Goal: Task Accomplishment & Management: Manage account settings

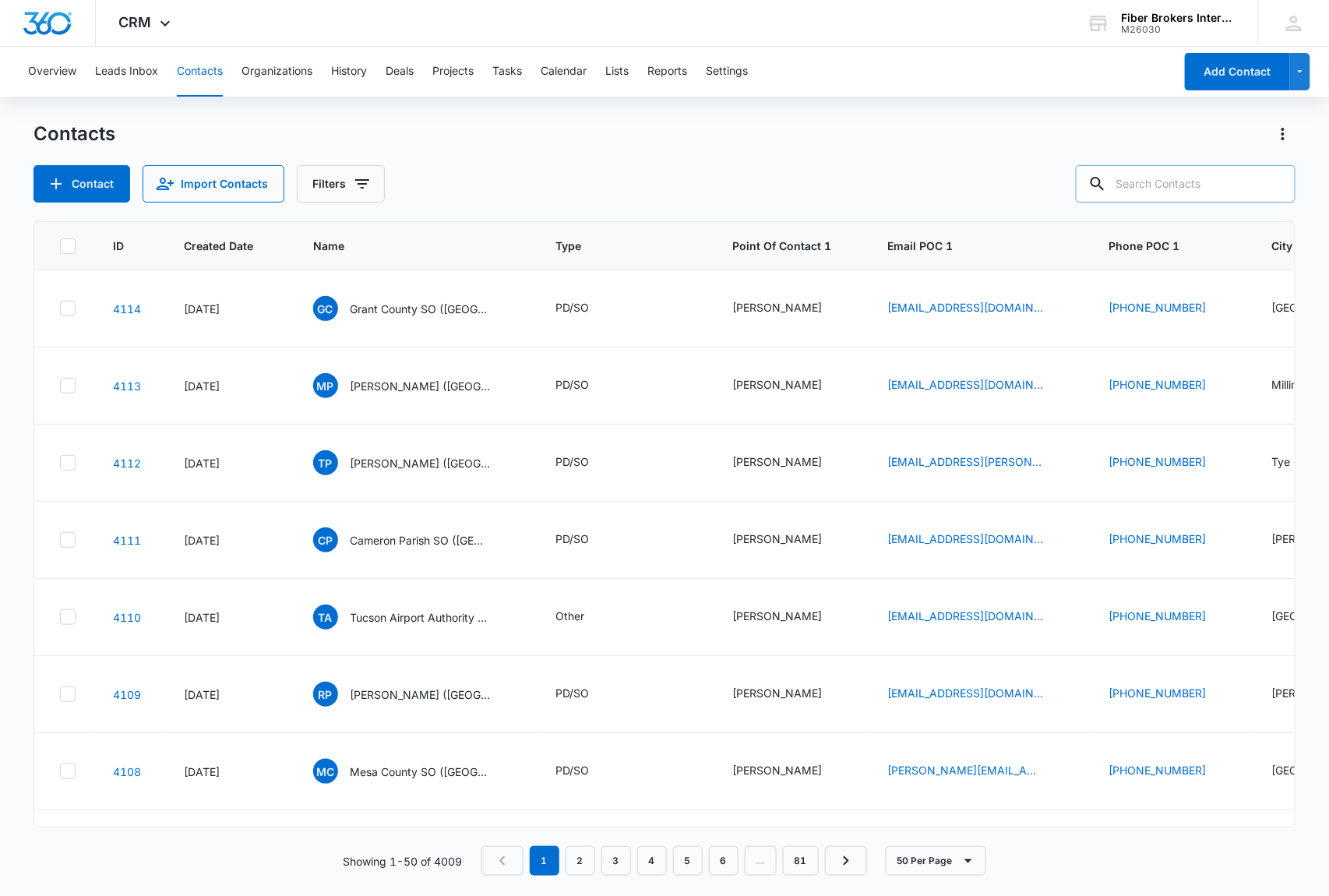
click at [1169, 181] on input "text" at bounding box center [1186, 183] width 220 height 37
type input "[GEOGRAPHIC_DATA]"
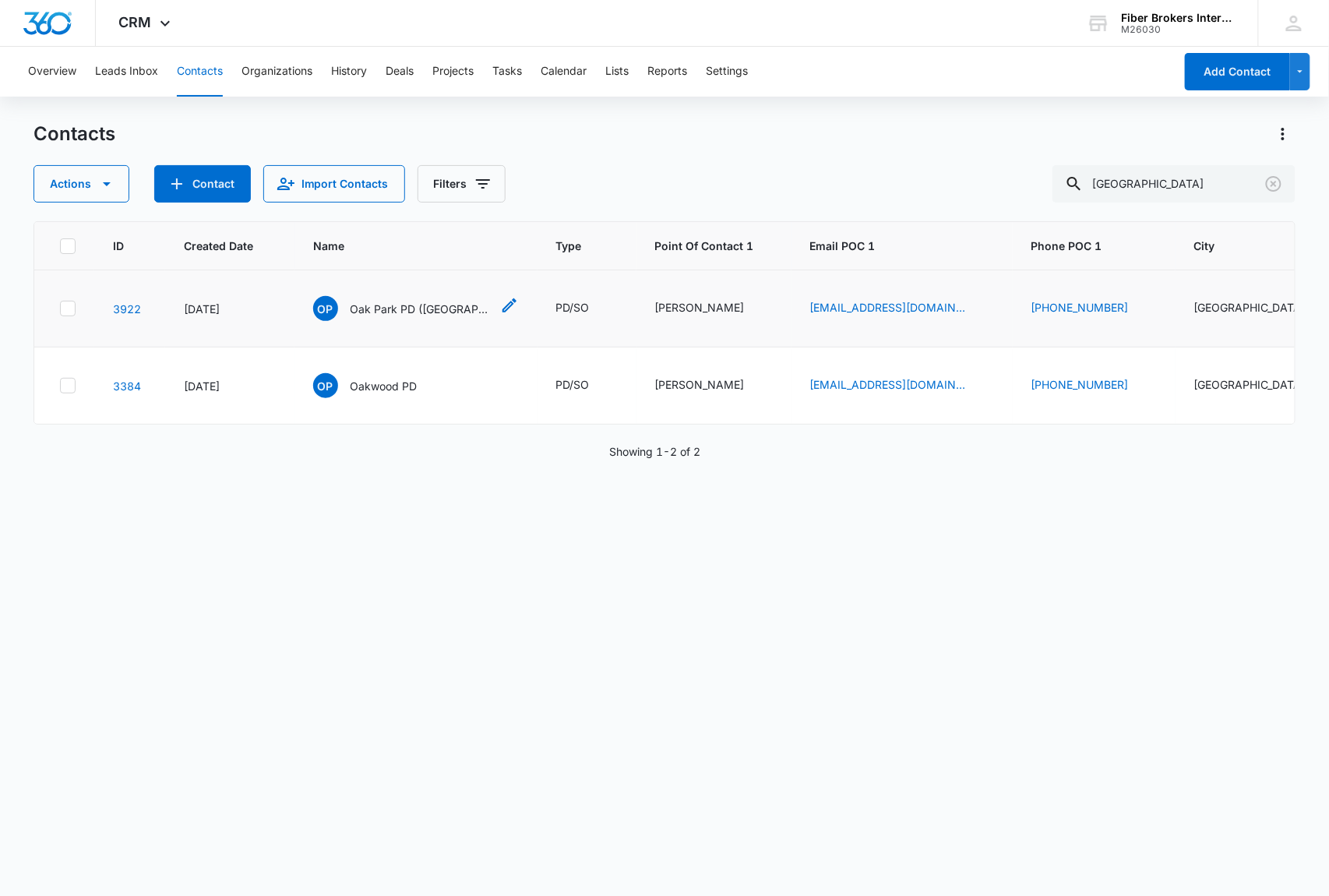
click at [323, 313] on span "OP" at bounding box center [325, 307] width 24 height 24
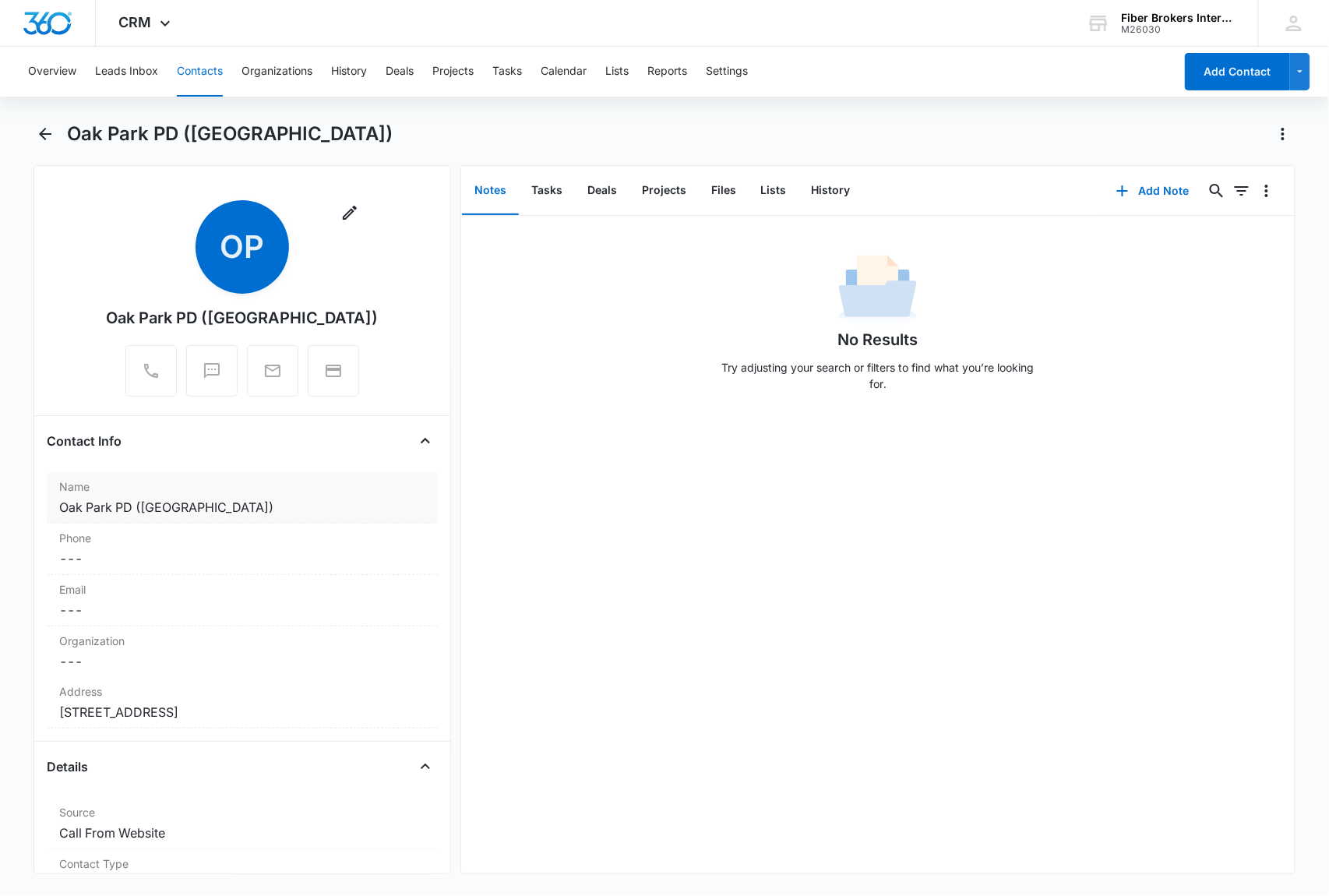
click at [165, 509] on dd "Cancel Save Changes Oak Park PD ([GEOGRAPHIC_DATA])" at bounding box center [242, 507] width 366 height 19
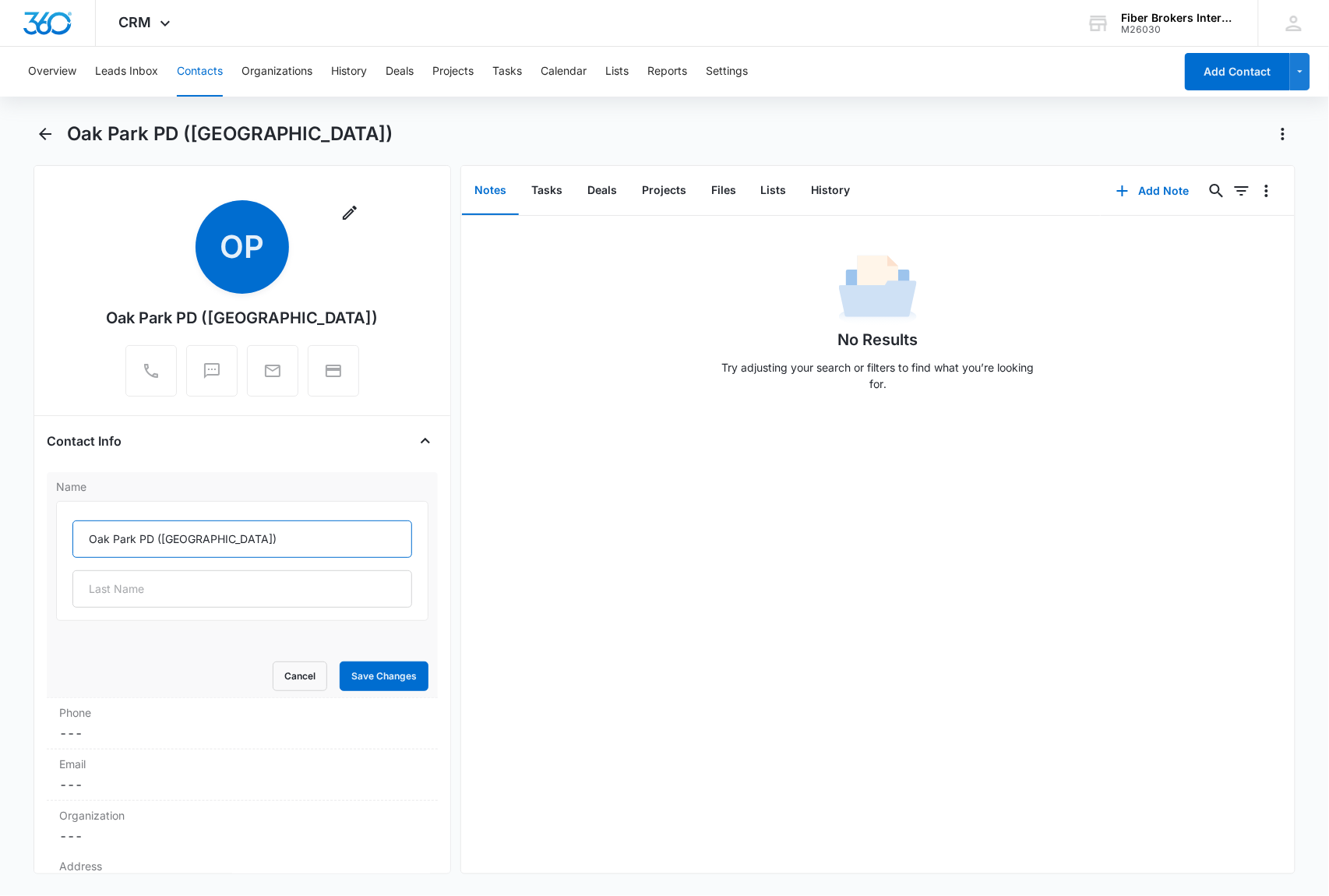
drag, startPoint x: 191, startPoint y: 542, endPoint x: 60, endPoint y: 534, distance: 131.2
click at [60, 534] on div "Oak Park PD ([GEOGRAPHIC_DATA])" at bounding box center [242, 560] width 373 height 120
click at [273, 673] on button "Cancel" at bounding box center [300, 676] width 54 height 30
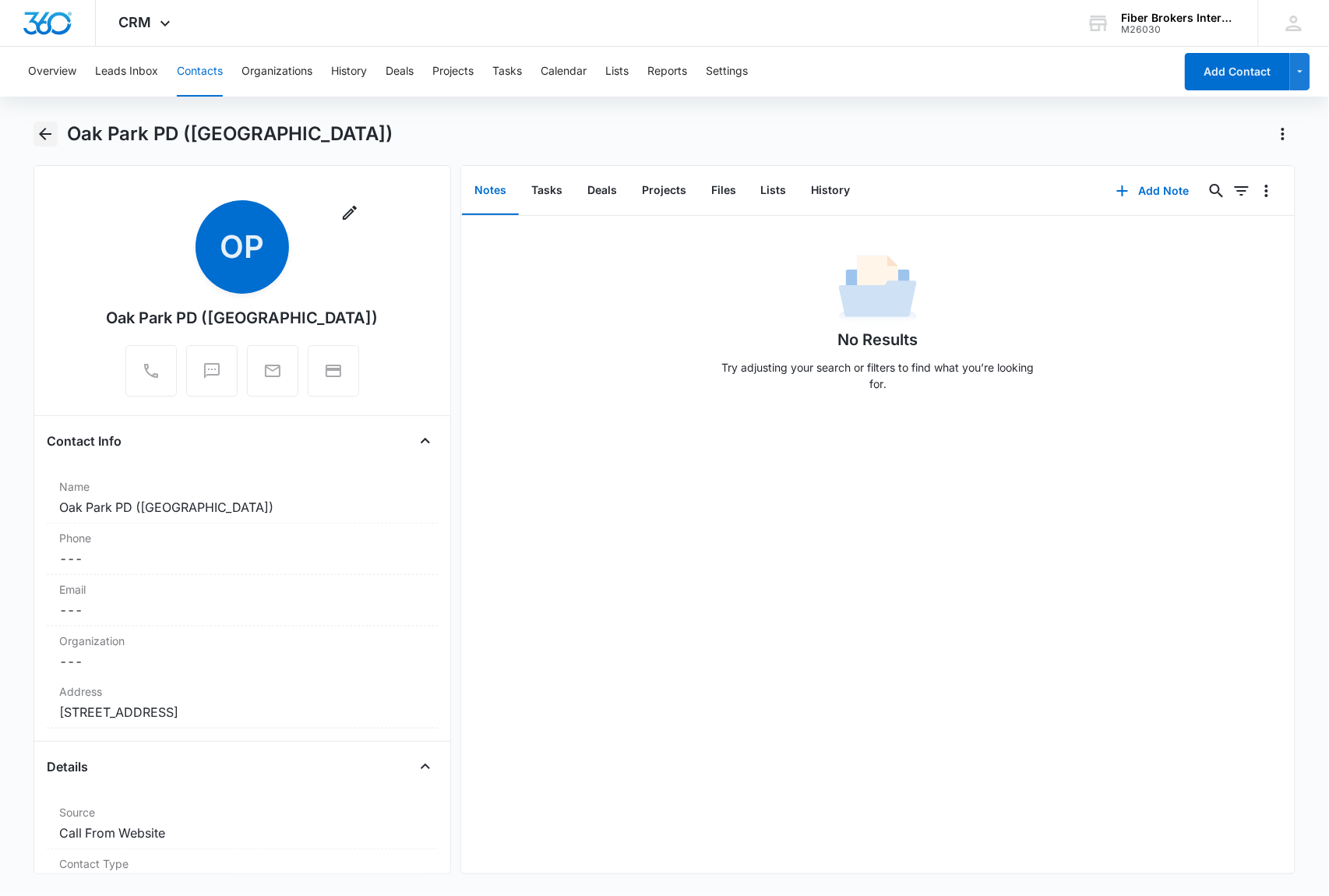
click at [50, 128] on icon "Back" at bounding box center [45, 133] width 19 height 19
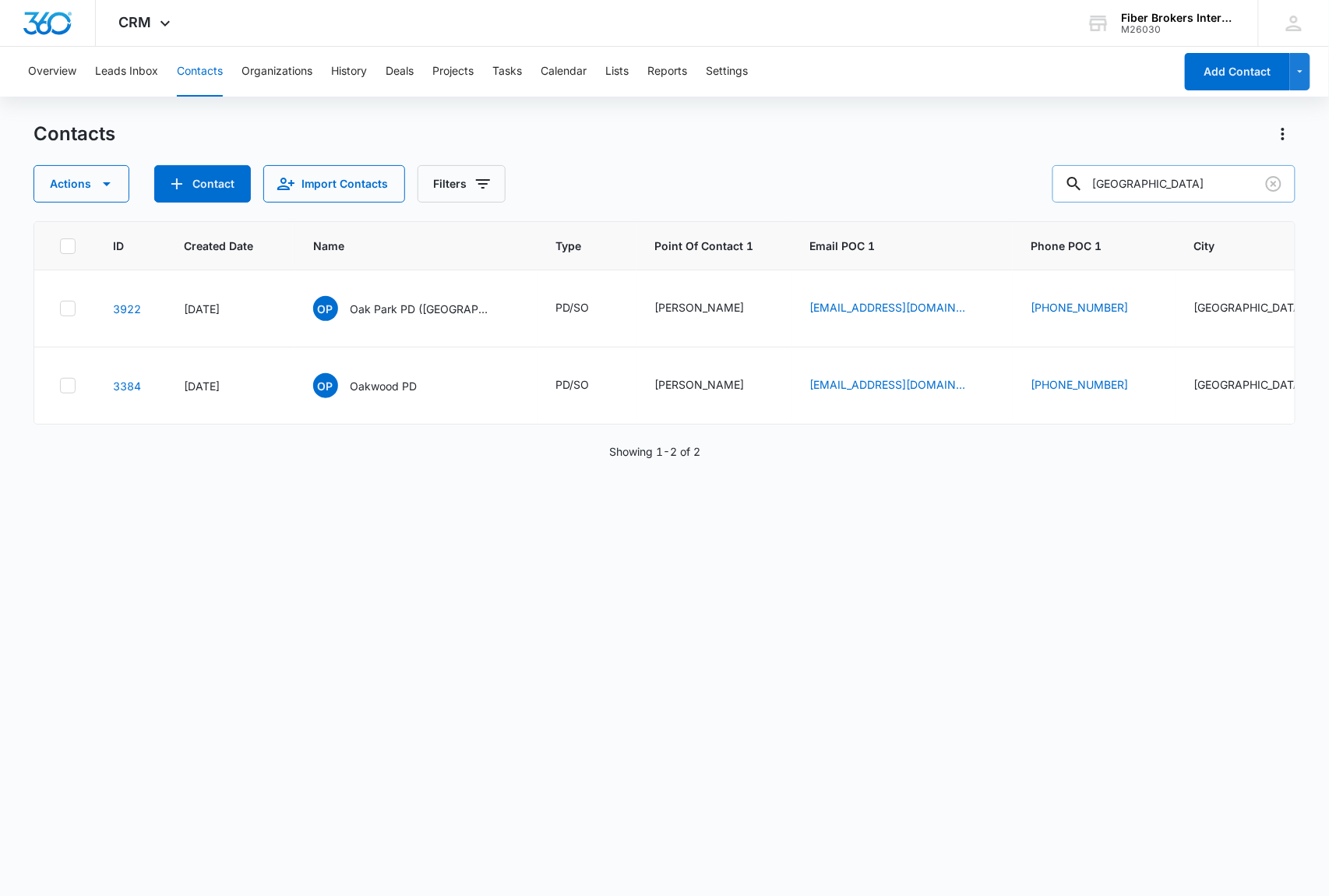
drag, startPoint x: 1174, startPoint y: 184, endPoint x: 1094, endPoint y: 172, distance: 80.9
click at [1090, 174] on div "[GEOGRAPHIC_DATA]" at bounding box center [1175, 183] width 243 height 37
type input "niles"
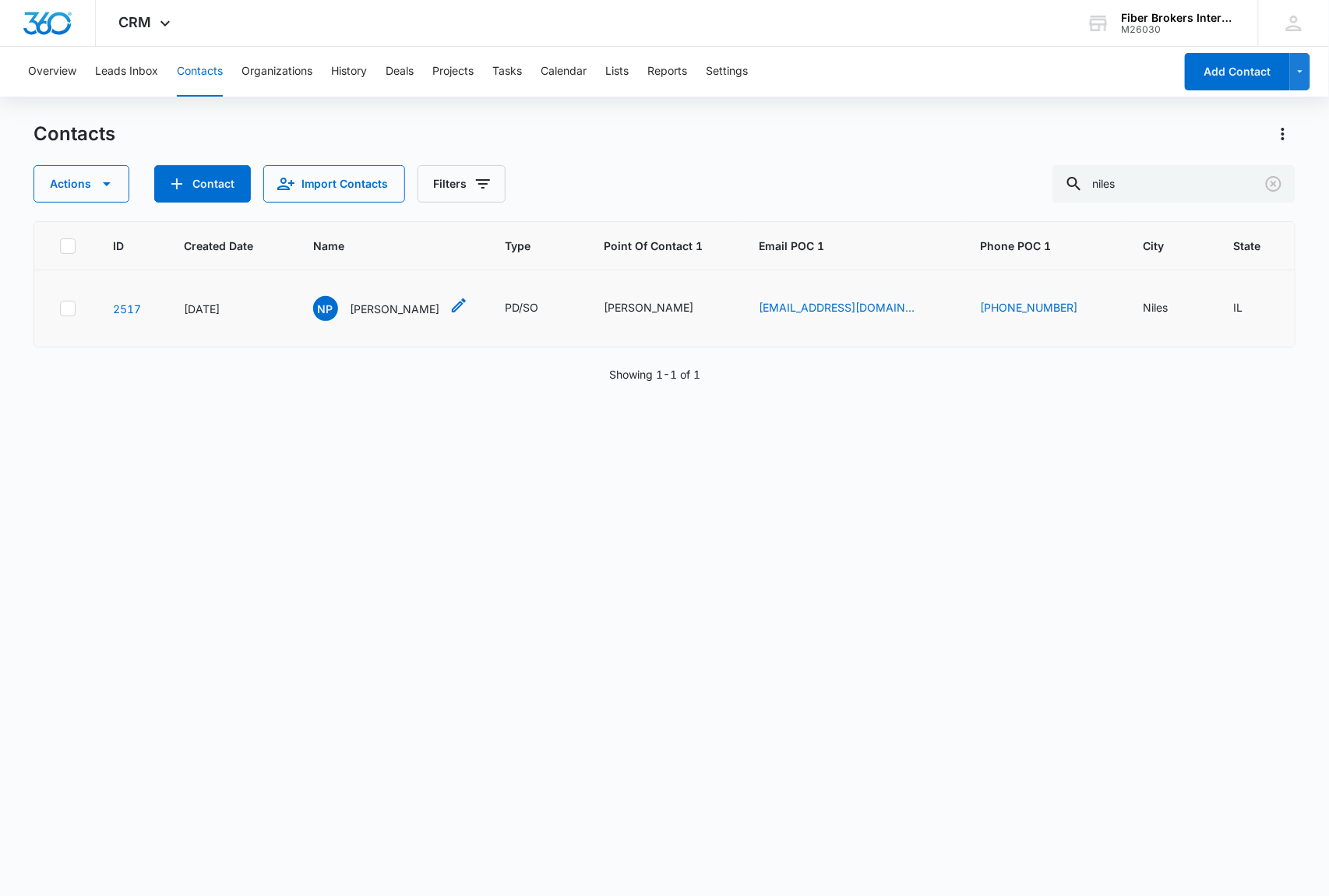
click at [328, 307] on span "NP" at bounding box center [325, 307] width 24 height 24
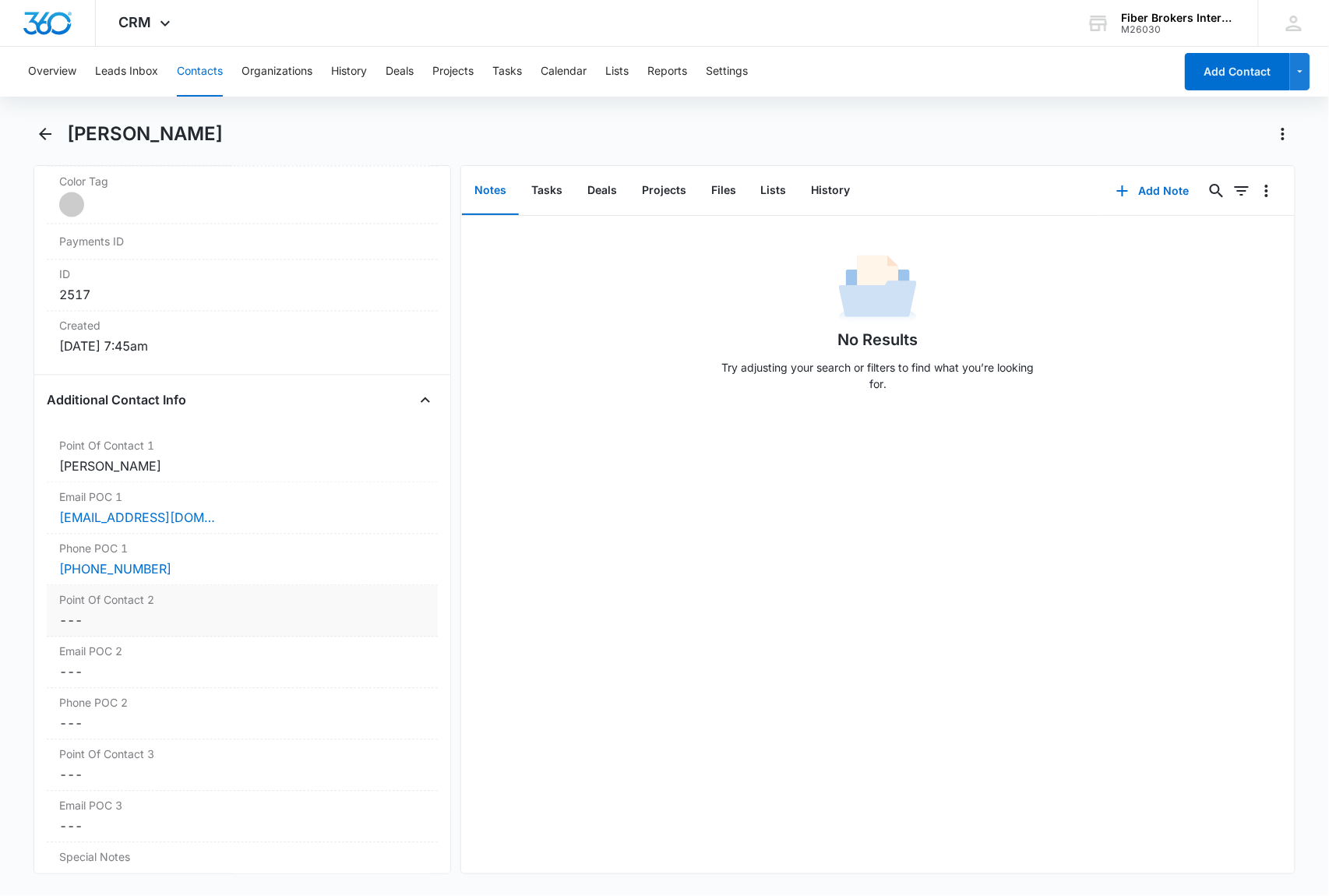
scroll to position [1038, 0]
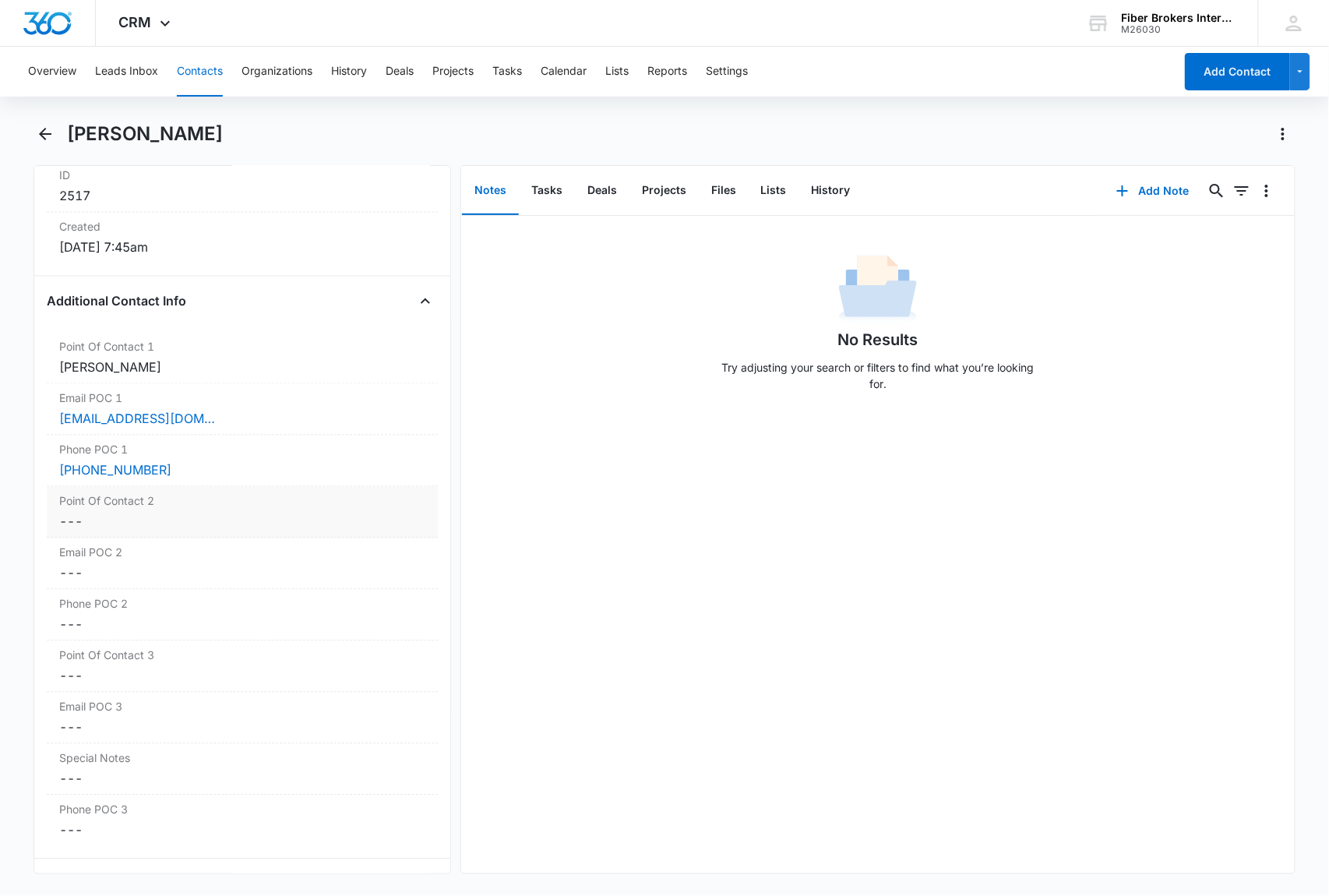
click at [85, 522] on dd "Cancel Save Changes ---" at bounding box center [242, 521] width 366 height 19
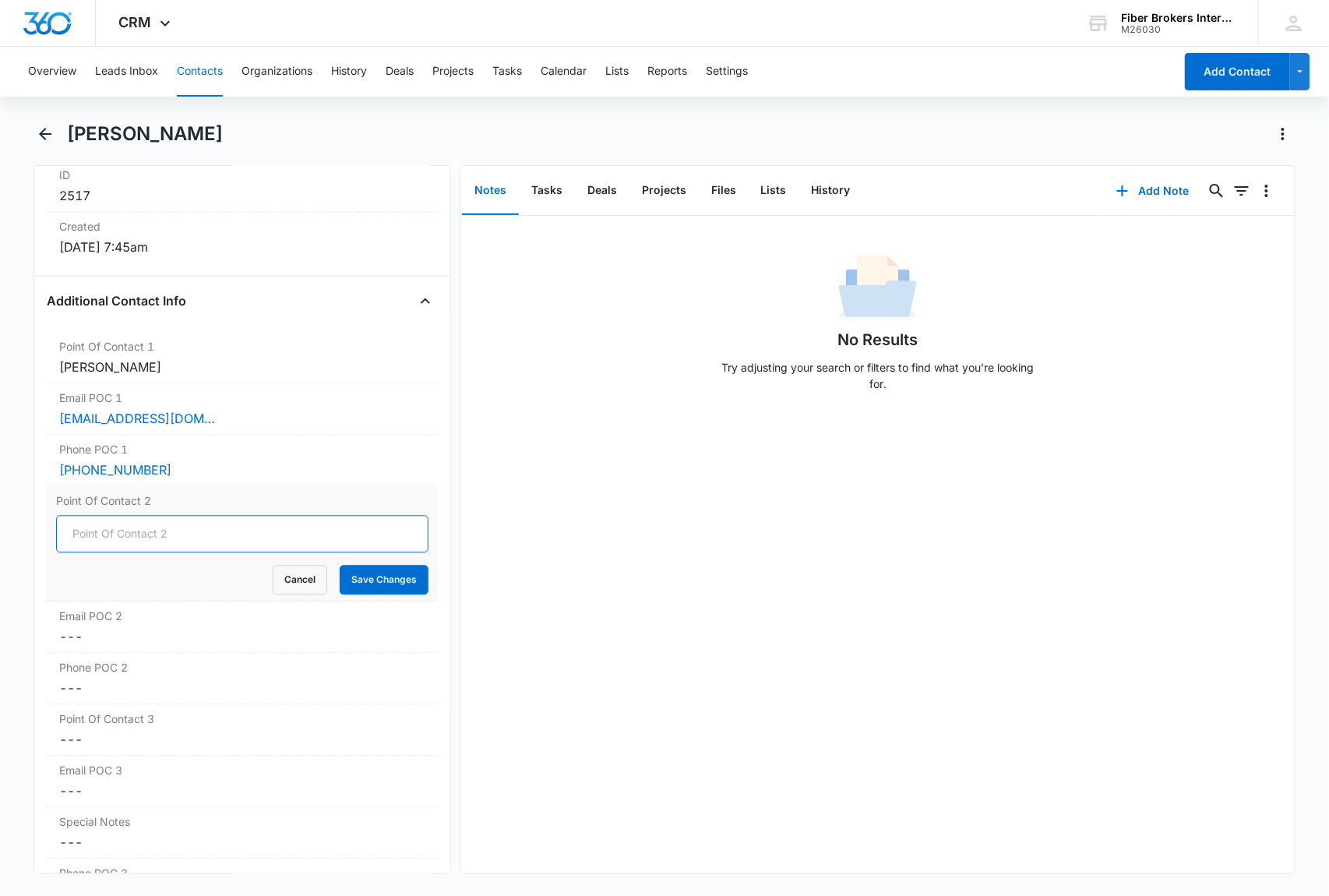
click at [78, 540] on input "Point Of Contact 2" at bounding box center [242, 534] width 373 height 37
paste input "[PERSON_NAME]"
type input "[PERSON_NAME]"
click at [378, 584] on button "Save Changes" at bounding box center [385, 580] width 89 height 30
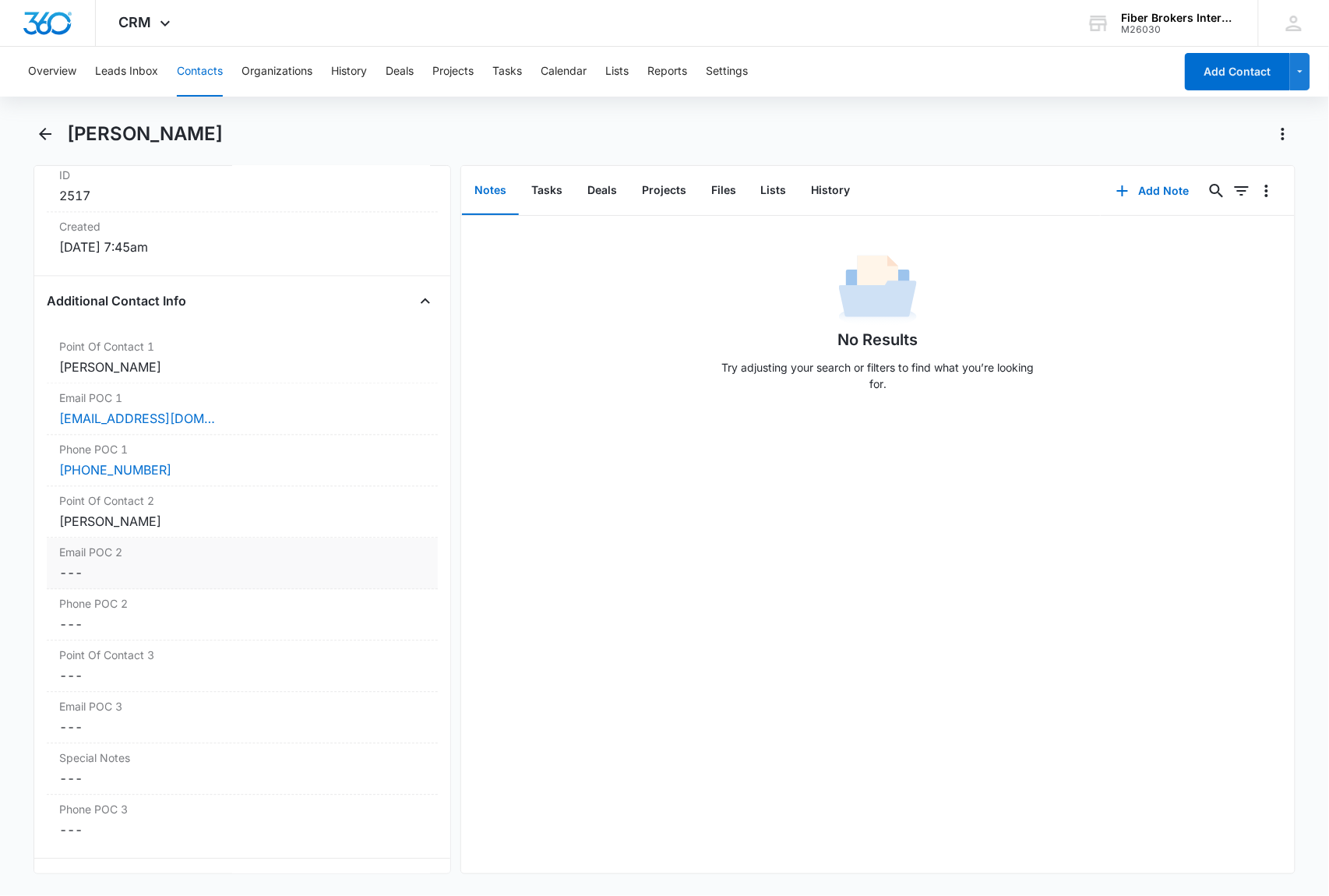
click at [134, 577] on dd "Cancel Save Changes ---" at bounding box center [242, 573] width 366 height 19
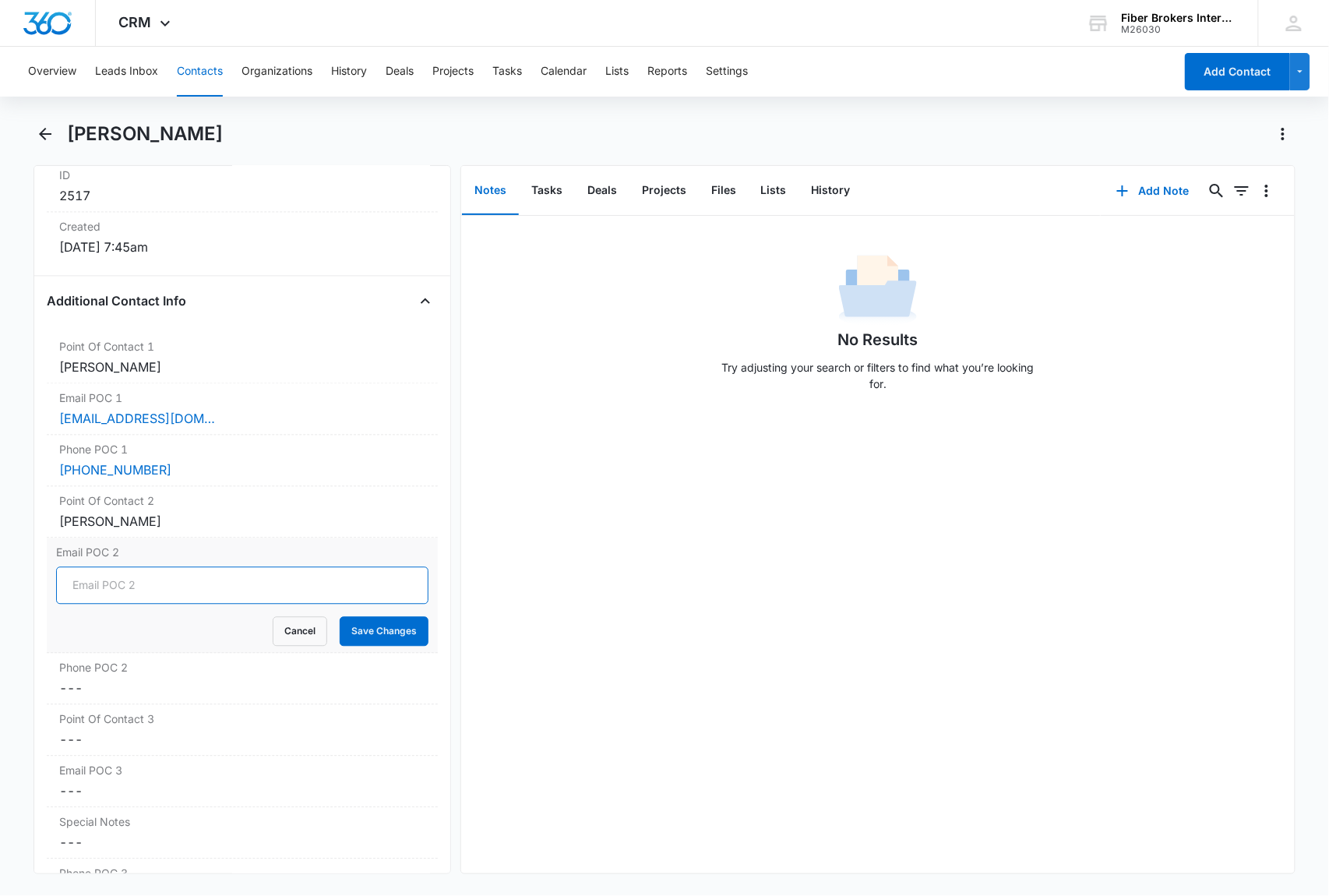
click at [81, 588] on input "Email POC 2" at bounding box center [242, 585] width 373 height 37
paste input "[EMAIL_ADDRESS][DOMAIN_NAME]"
type input "[EMAIL_ADDRESS][DOMAIN_NAME]"
click at [382, 640] on button "Save Changes" at bounding box center [385, 631] width 89 height 30
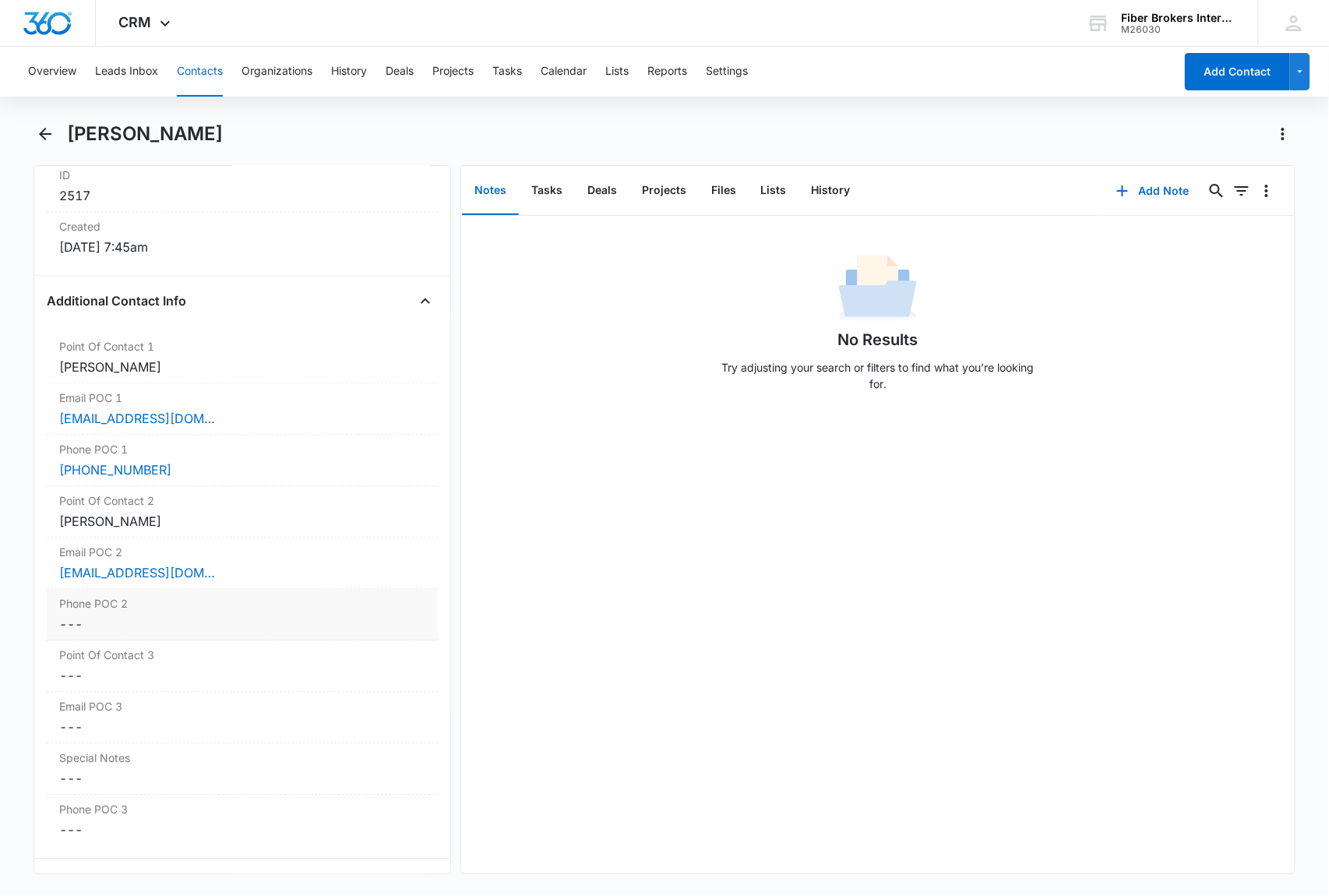
click at [100, 629] on dd "Cancel Save Changes ---" at bounding box center [242, 625] width 366 height 19
click at [85, 645] on input "Phone POC 2" at bounding box center [242, 637] width 373 height 37
paste input "[PHONE_NUMBER]"
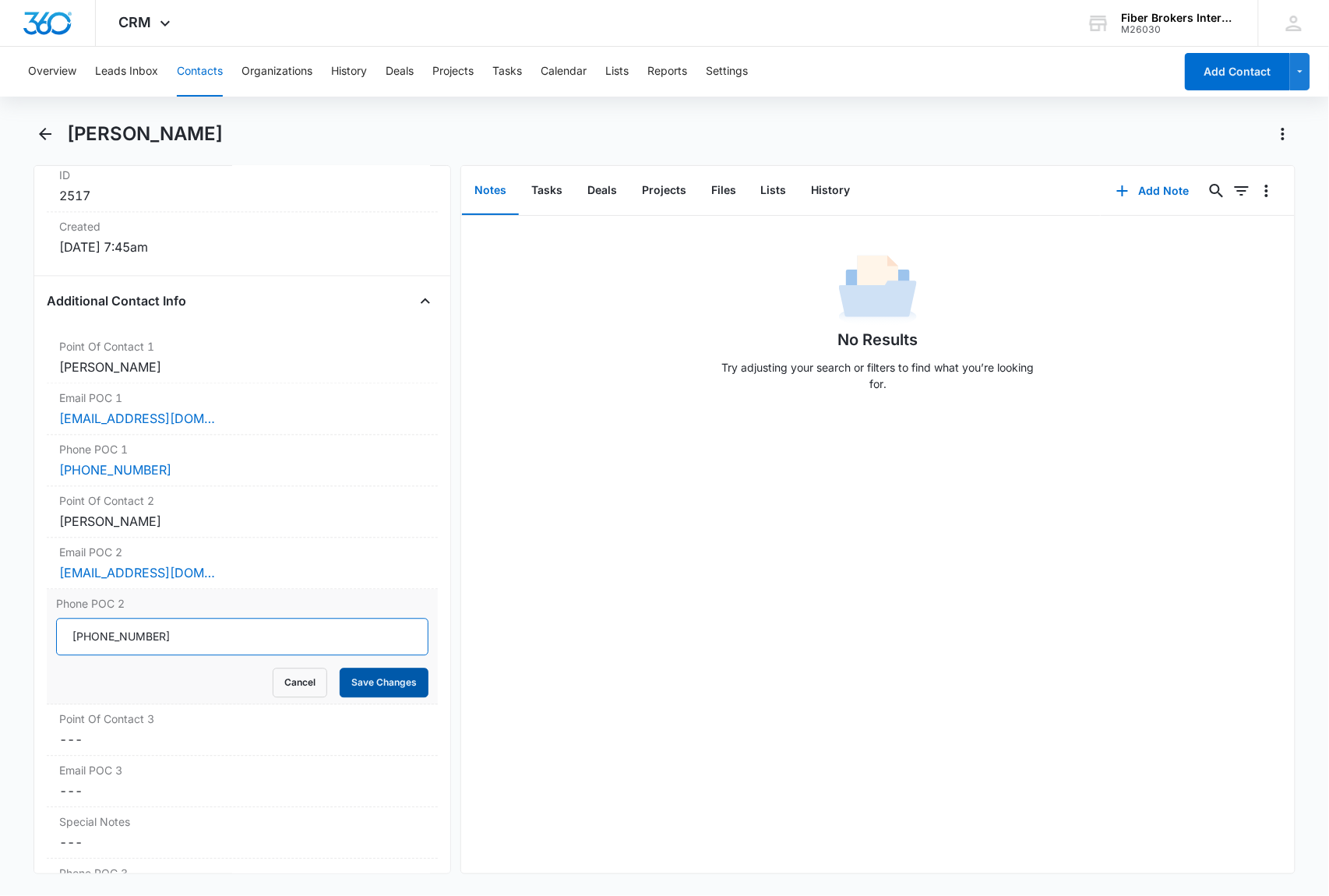
type input "[PHONE_NUMBER]"
click at [357, 698] on button "Save Changes" at bounding box center [385, 683] width 89 height 30
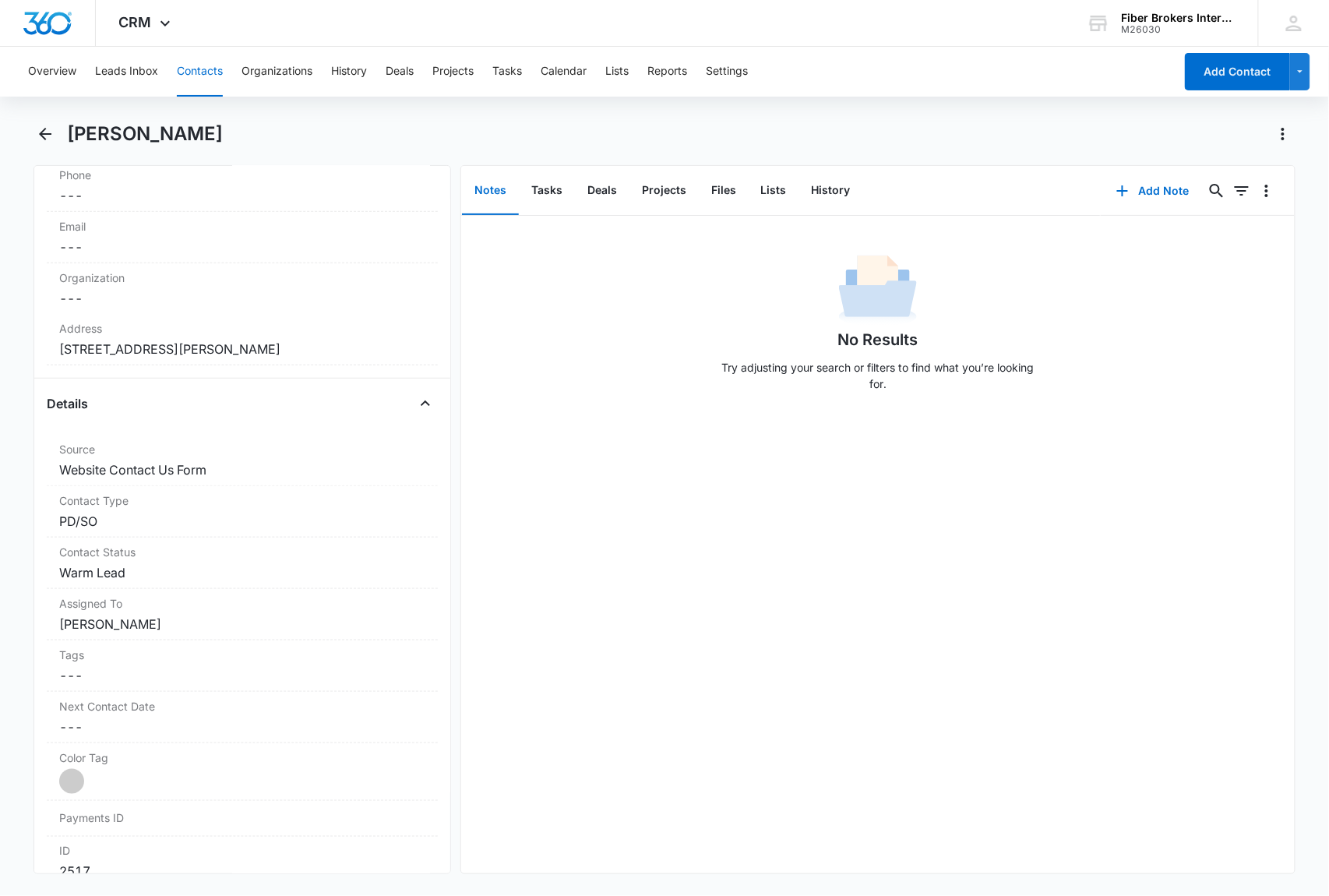
scroll to position [103, 0]
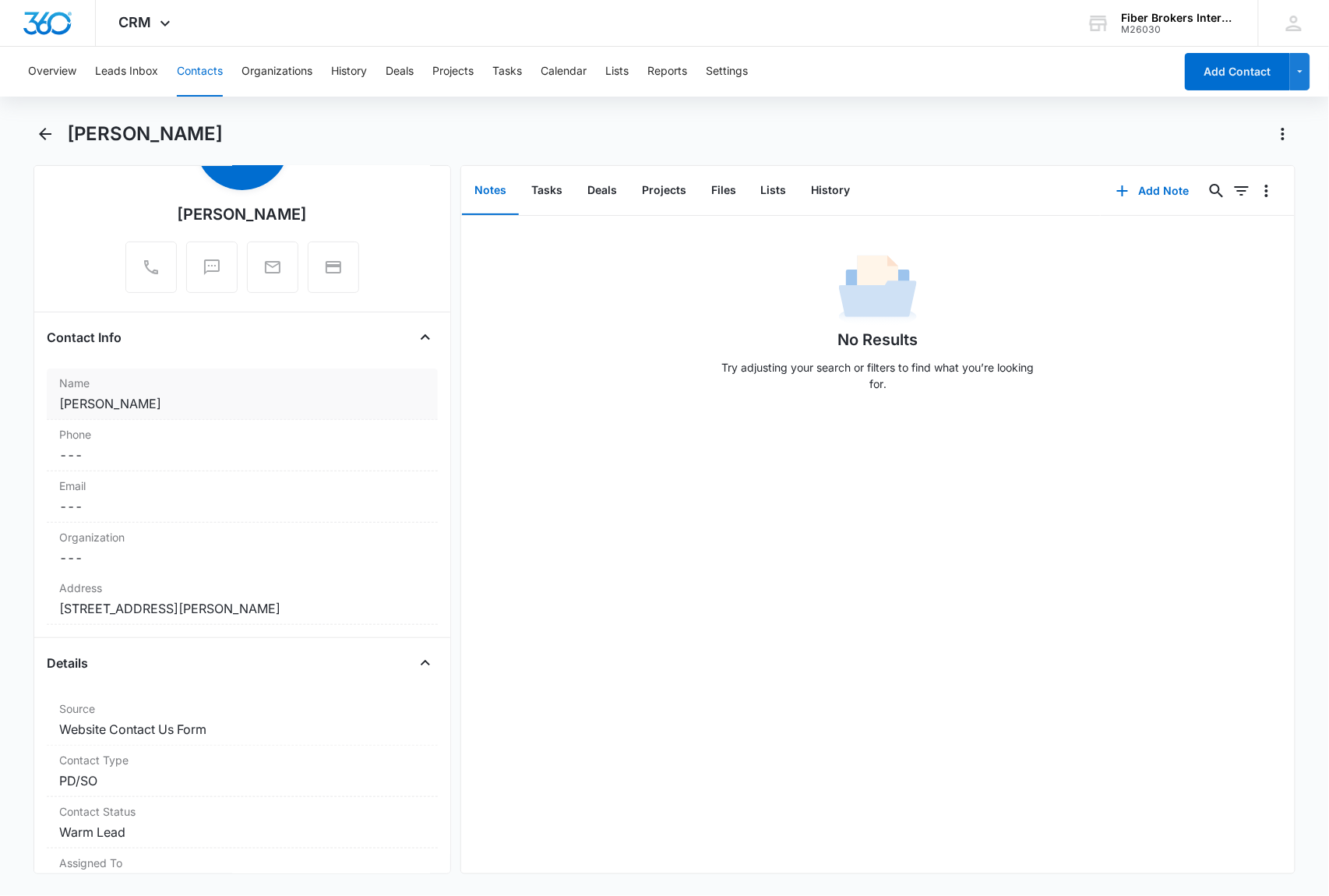
click at [129, 406] on dd "Cancel Save Changes [PERSON_NAME]" at bounding box center [242, 404] width 366 height 19
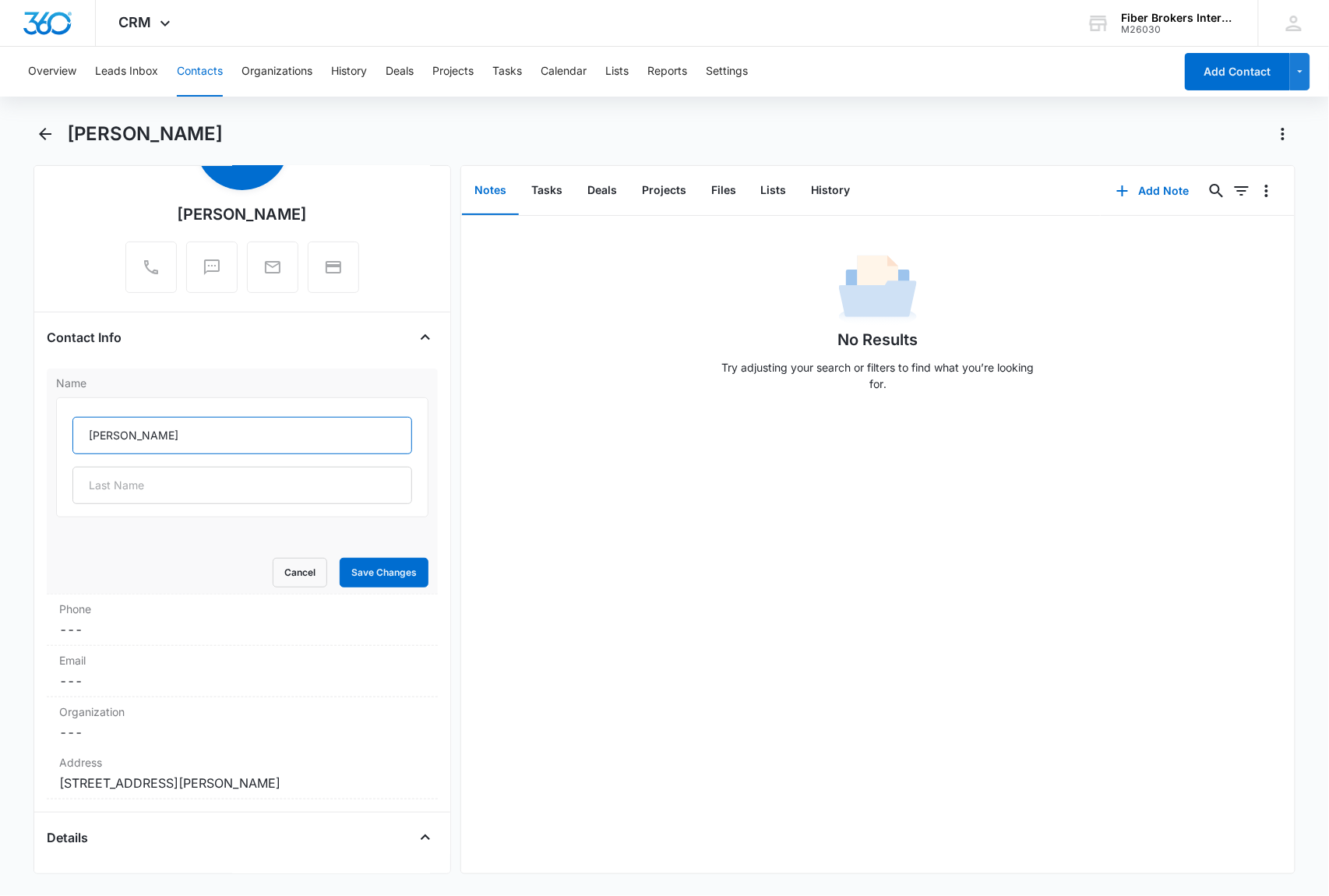
click at [152, 433] on input "[PERSON_NAME]" at bounding box center [242, 435] width 340 height 37
drag, startPoint x: 167, startPoint y: 432, endPoint x: 80, endPoint y: 436, distance: 87.1
click at [80, 436] on input "[PERSON_NAME] ([GEOGRAPHIC_DATA])" at bounding box center [242, 435] width 340 height 37
type input "[PERSON_NAME] ([GEOGRAPHIC_DATA])"
click at [369, 583] on button "Save Changes" at bounding box center [385, 572] width 89 height 30
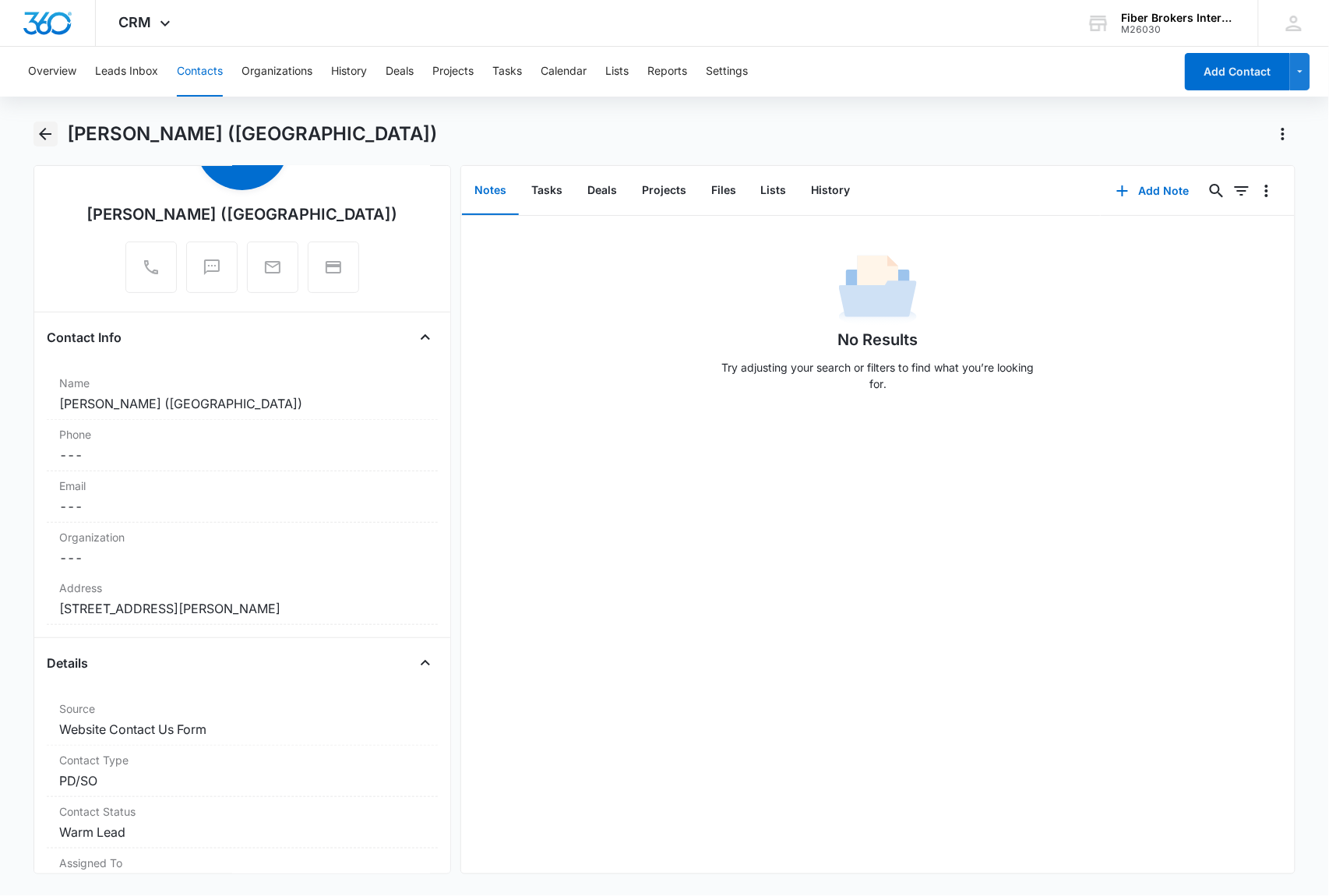
click at [44, 131] on icon "Back" at bounding box center [45, 133] width 19 height 19
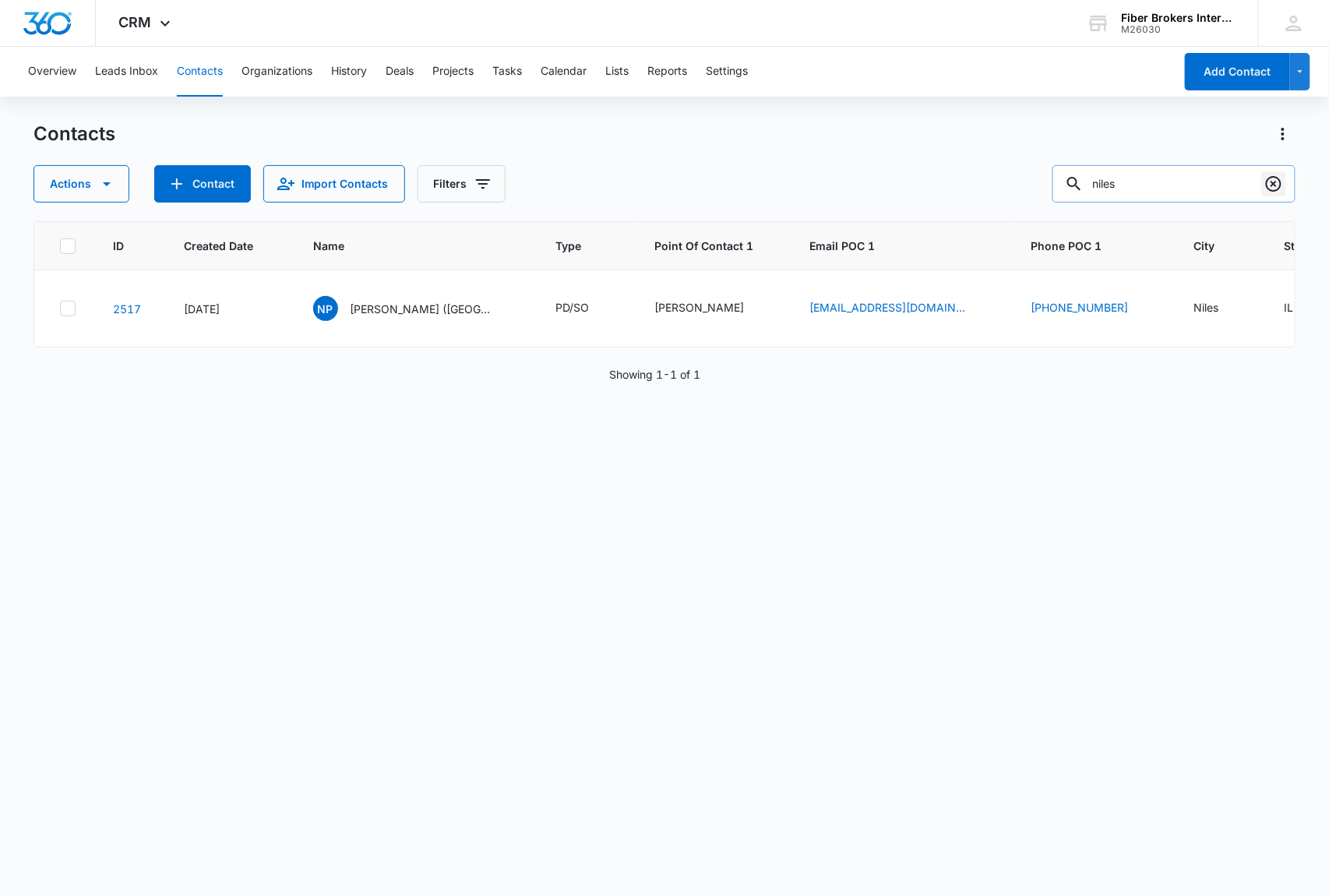
click at [1272, 185] on icon "Clear" at bounding box center [1274, 183] width 19 height 19
